Goal: Navigation & Orientation: Go to known website

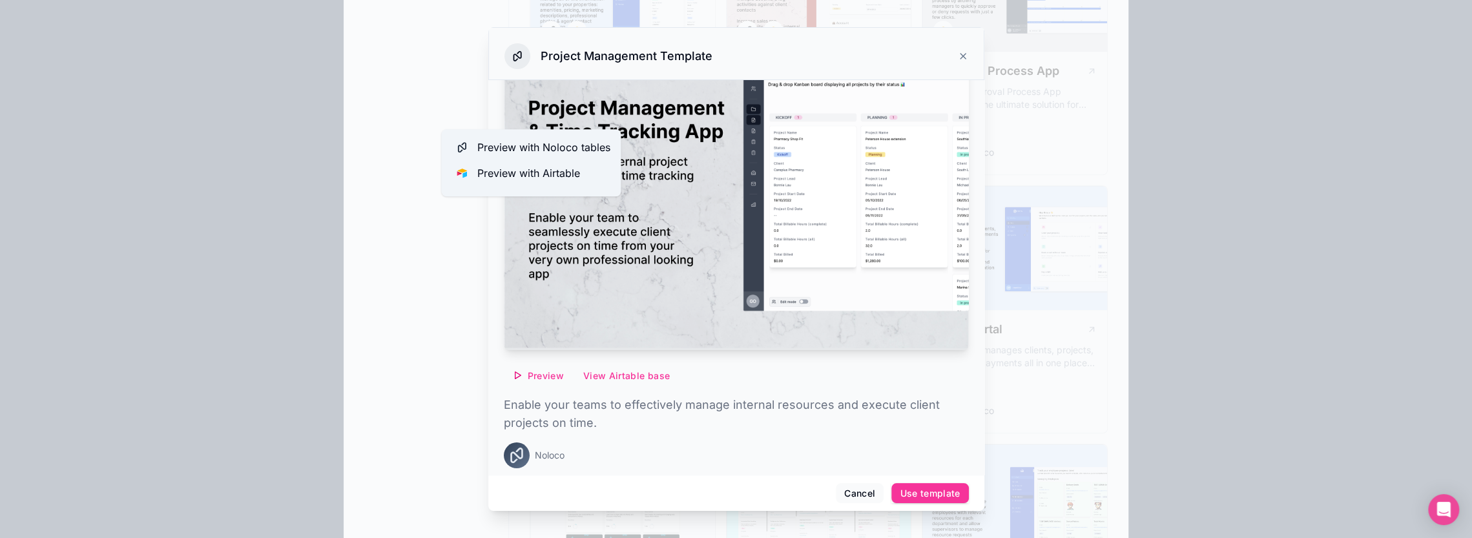
scroll to position [969, 0]
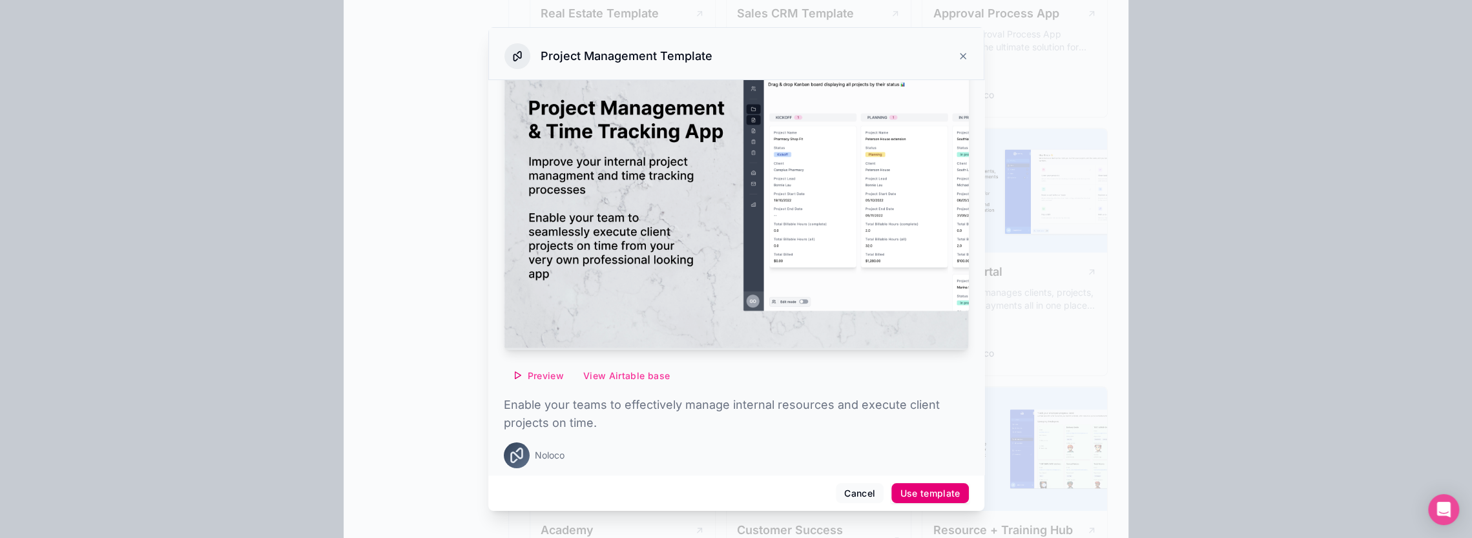
click at [925, 490] on div "Use template" at bounding box center [930, 494] width 60 height 12
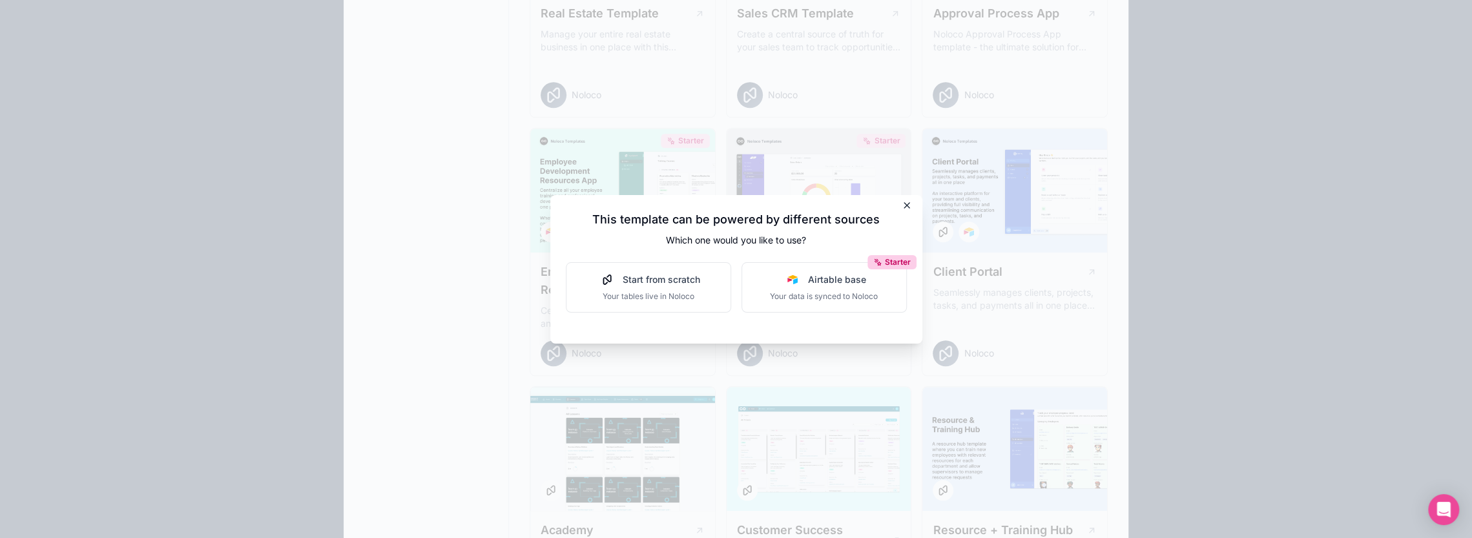
click at [908, 205] on icon at bounding box center [907, 205] width 10 height 10
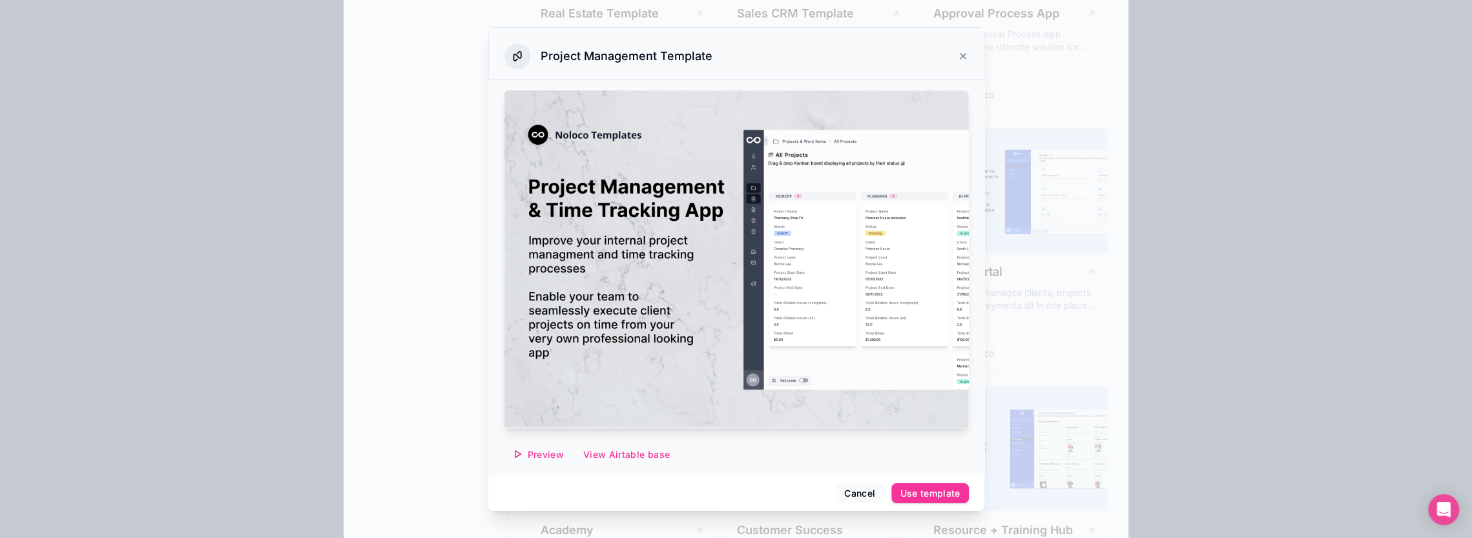
click at [966, 58] on icon at bounding box center [963, 56] width 10 height 10
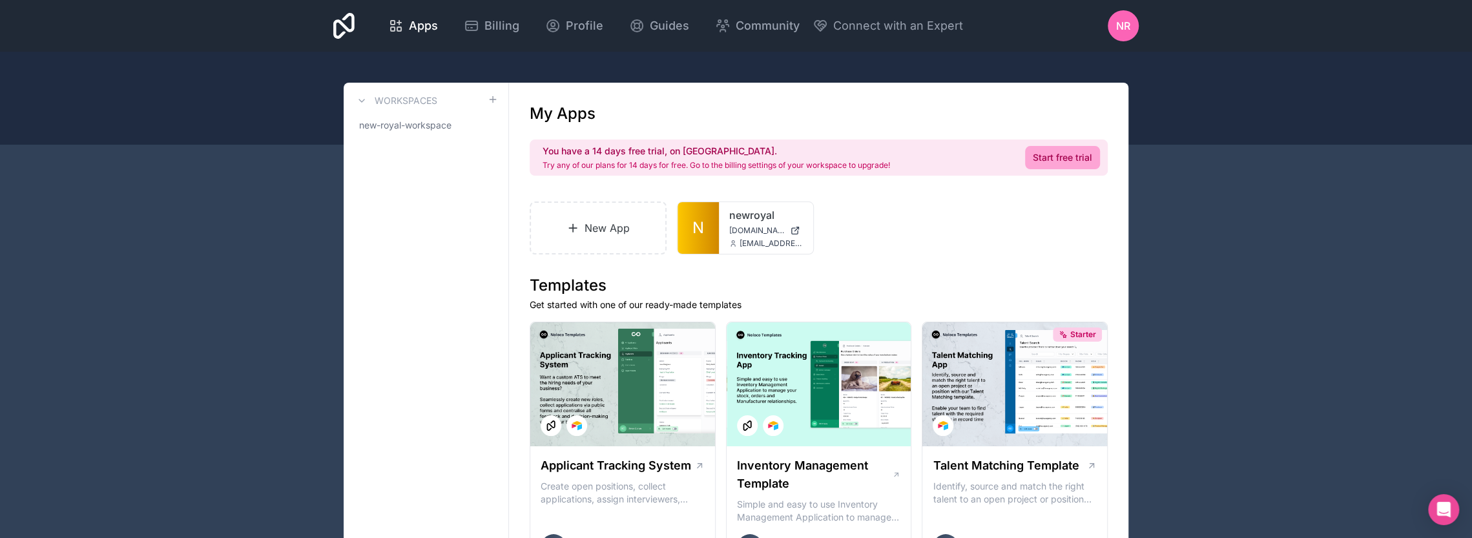
click at [1115, 35] on div "NR" at bounding box center [1123, 25] width 31 height 31
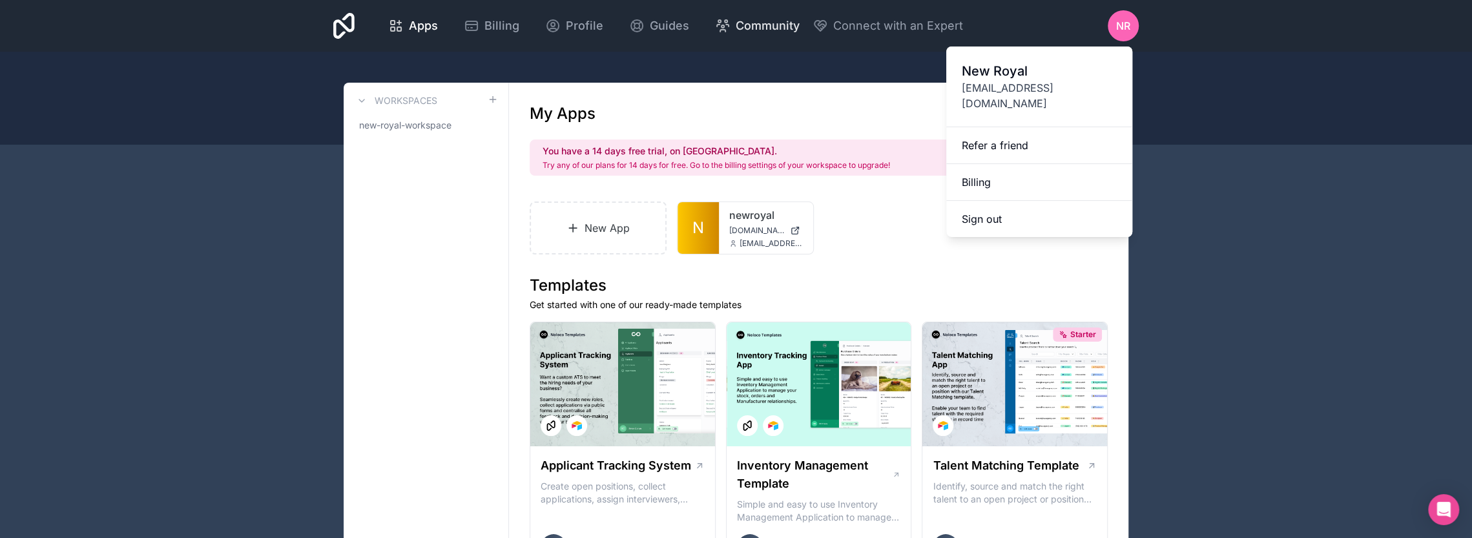
click at [787, 23] on span "Community" at bounding box center [768, 26] width 64 height 18
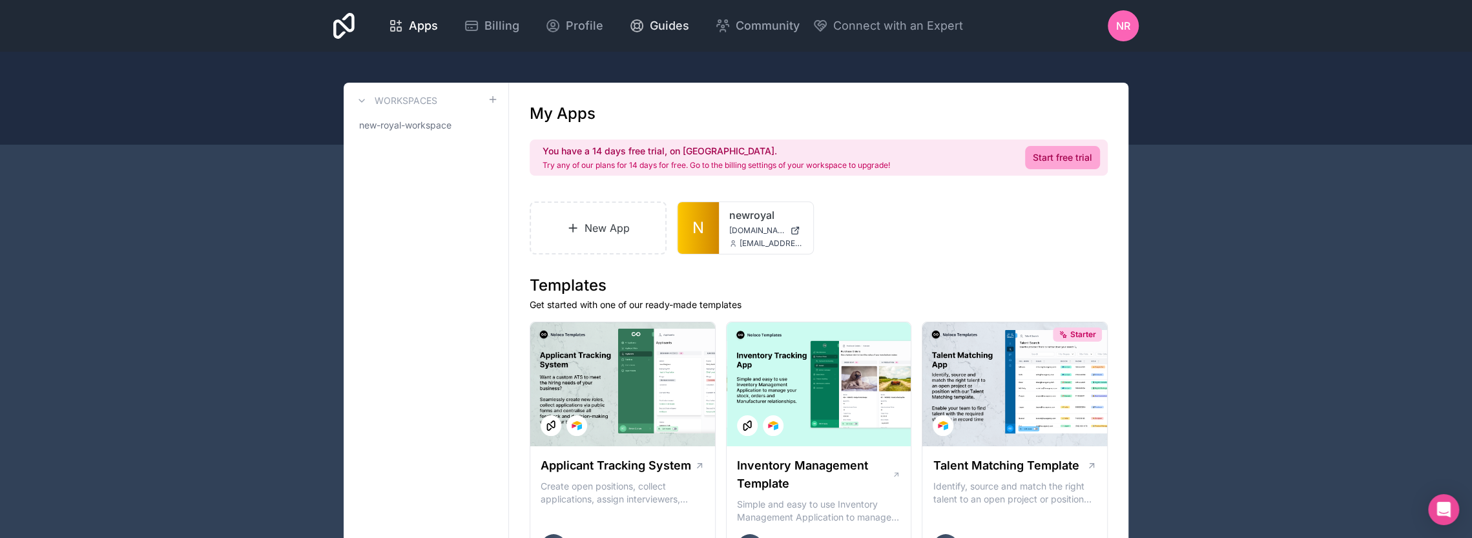
click at [664, 24] on span "Guides" at bounding box center [669, 26] width 39 height 18
click at [323, 23] on div "Apps Billing Profile Guides Community Connect with an Expert NR Billing Profile…" at bounding box center [736, 26] width 826 height 52
click at [329, 23] on div "Apps Billing Profile Guides Community Connect with an Expert NR Billing Profile…" at bounding box center [736, 26] width 826 height 52
click at [378, 126] on span "new-royal-workspace" at bounding box center [405, 125] width 92 height 13
click at [430, 125] on span "new-royal-workspace" at bounding box center [405, 125] width 92 height 13
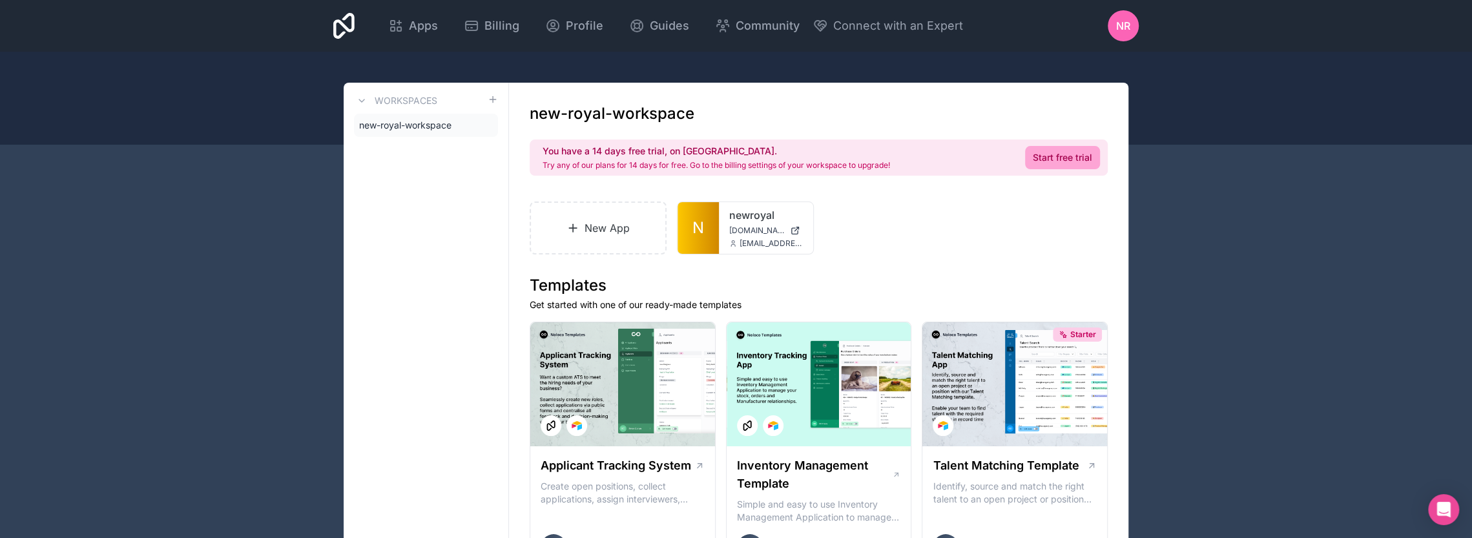
click at [0, 0] on icon at bounding box center [0, 0] width 0 height 0
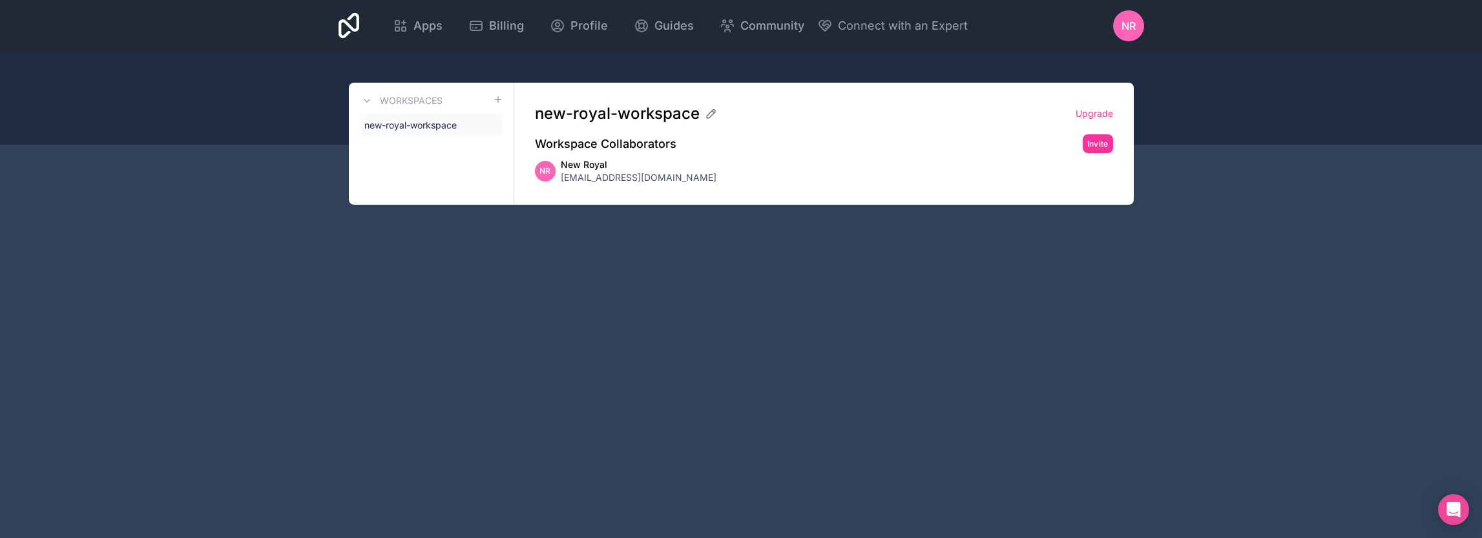
click at [633, 151] on h2 "Workspace Collaborators" at bounding box center [605, 144] width 141 height 18
click at [440, 114] on link "new-royal-workspace" at bounding box center [431, 125] width 144 height 23
click at [438, 123] on span "new-royal-workspace" at bounding box center [410, 125] width 92 height 13
click at [423, 25] on span "Apps" at bounding box center [427, 26] width 29 height 18
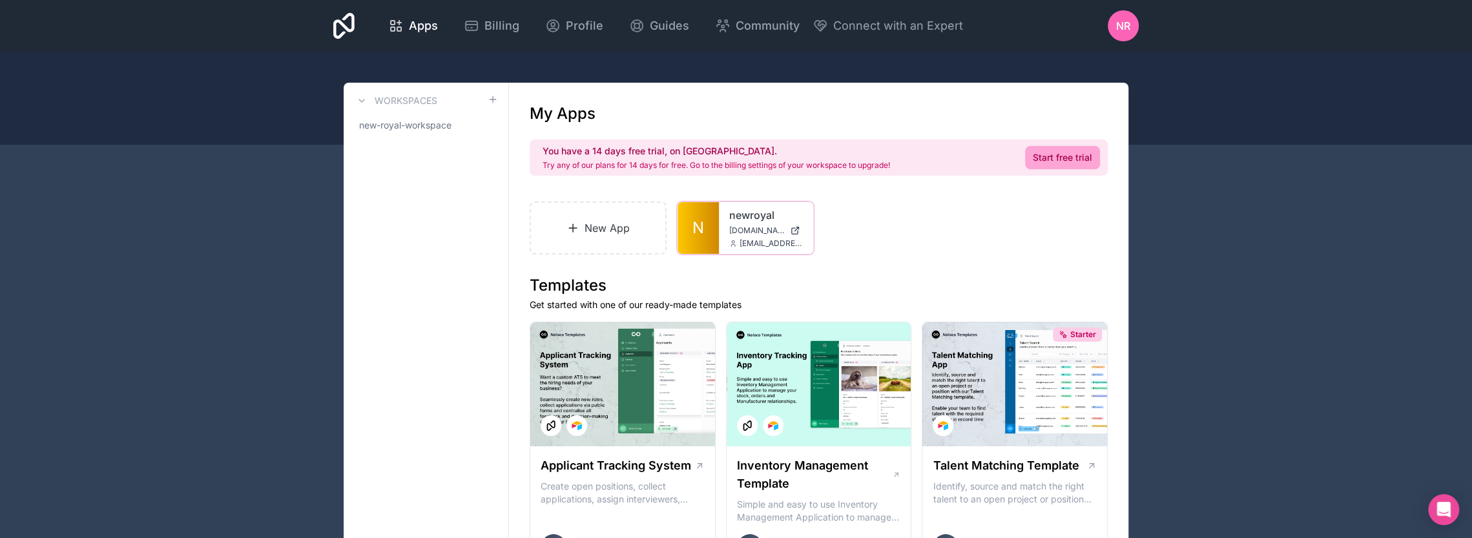
click at [795, 250] on div "newroyal [DOMAIN_NAME] [EMAIL_ADDRESS][DOMAIN_NAME]" at bounding box center [766, 228] width 94 height 52
click at [767, 237] on div "newroyal [DOMAIN_NAME] [EMAIL_ADDRESS][DOMAIN_NAME]" at bounding box center [766, 228] width 94 height 52
click at [0, 0] on div at bounding box center [0, 0] width 0 height 0
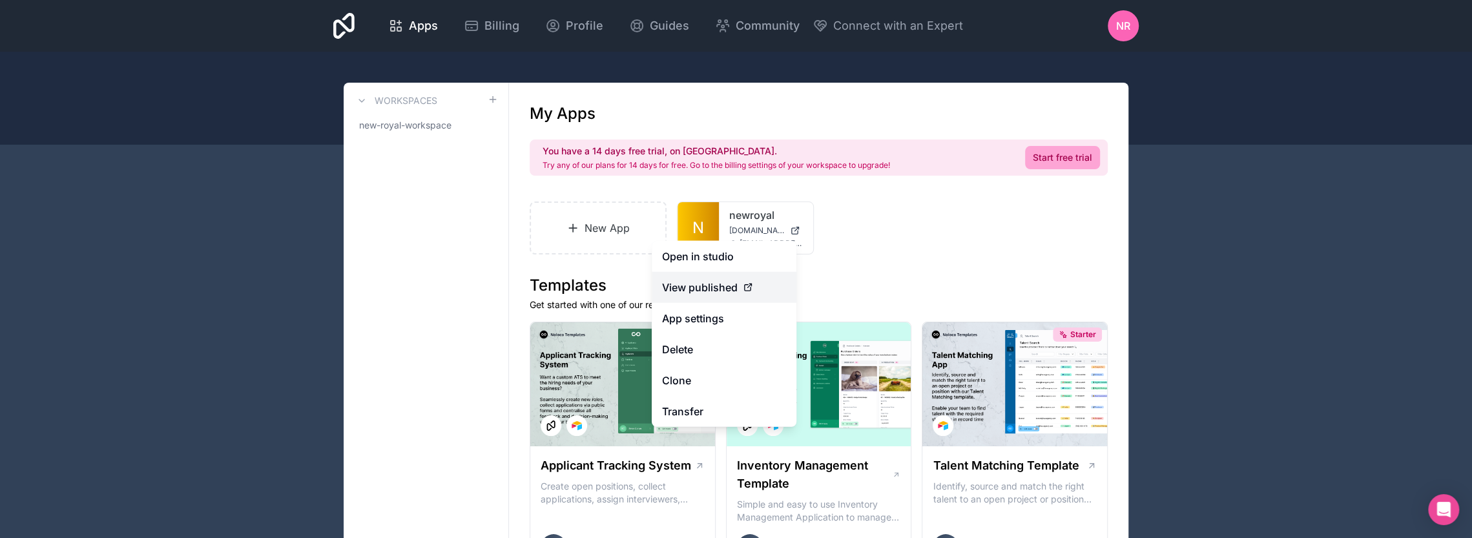
click at [696, 294] on span "View published" at bounding box center [700, 288] width 76 height 16
click at [708, 290] on span "View published" at bounding box center [700, 288] width 76 height 16
click at [745, 282] on icon at bounding box center [748, 287] width 10 height 10
click at [732, 292] on span "View published" at bounding box center [700, 288] width 76 height 16
click at [734, 291] on span "View published" at bounding box center [700, 288] width 76 height 16
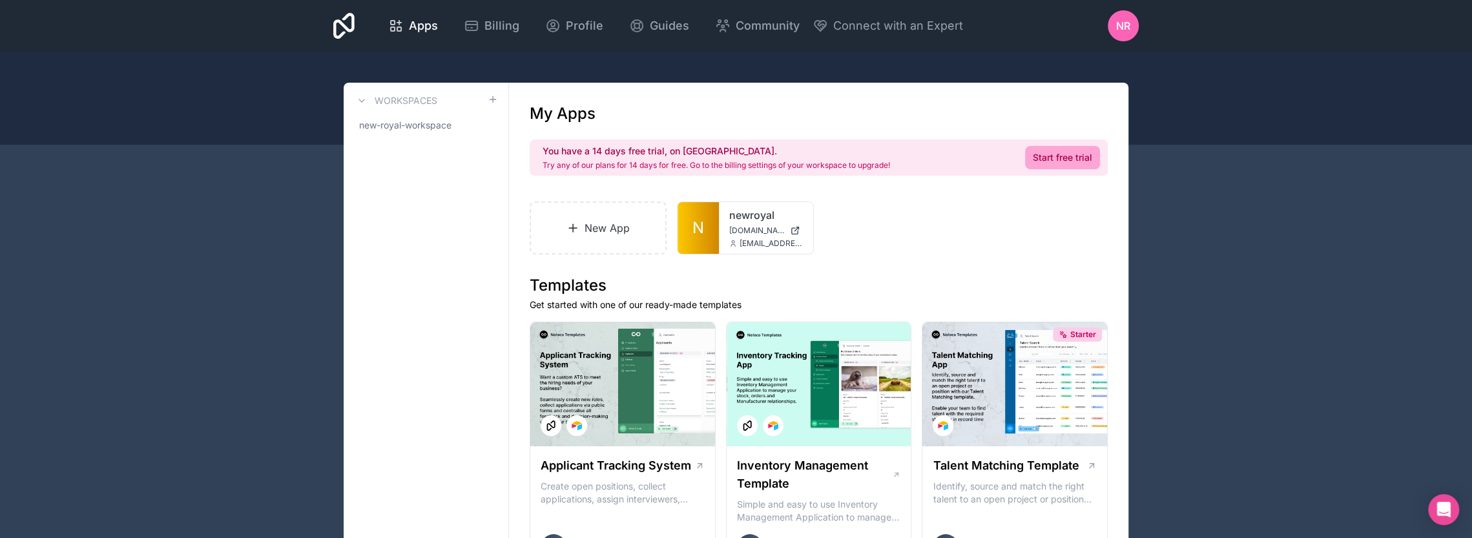
click at [907, 236] on div "New App N newroyal [DOMAIN_NAME] [EMAIL_ADDRESS][DOMAIN_NAME]" at bounding box center [819, 228] width 578 height 53
click at [704, 229] on link "N" at bounding box center [698, 228] width 41 height 52
